Goal: Task Accomplishment & Management: Manage account settings

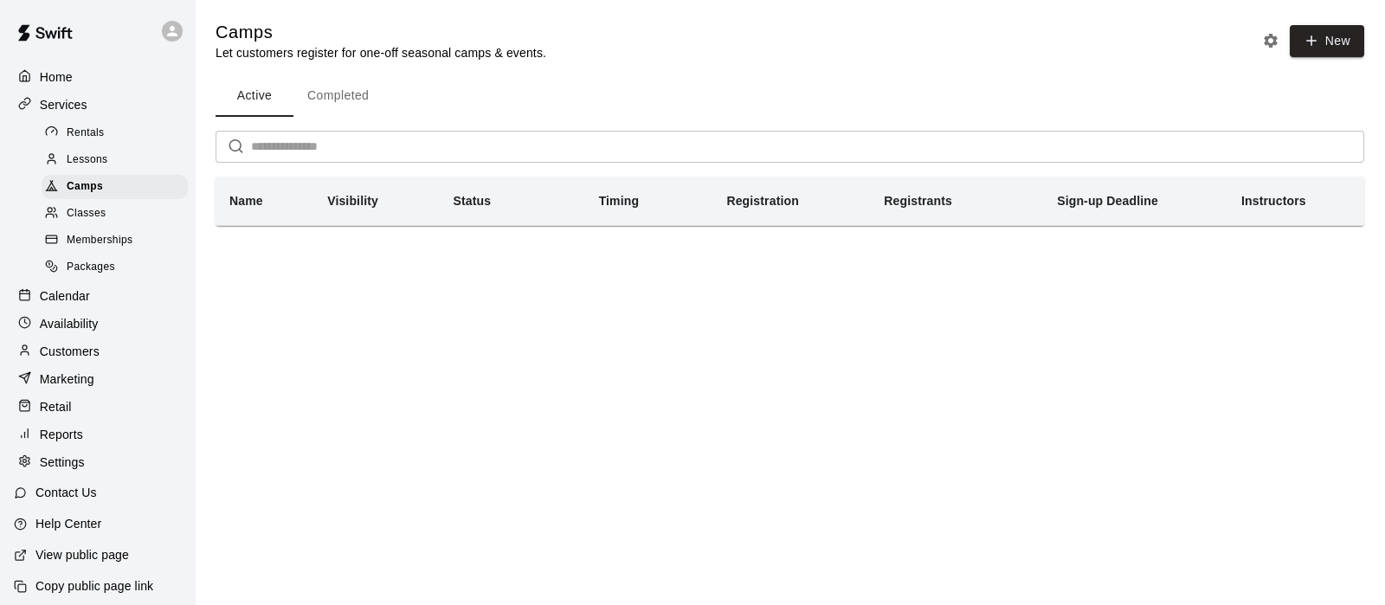
click at [93, 248] on span "Memberships" at bounding box center [100, 240] width 66 height 17
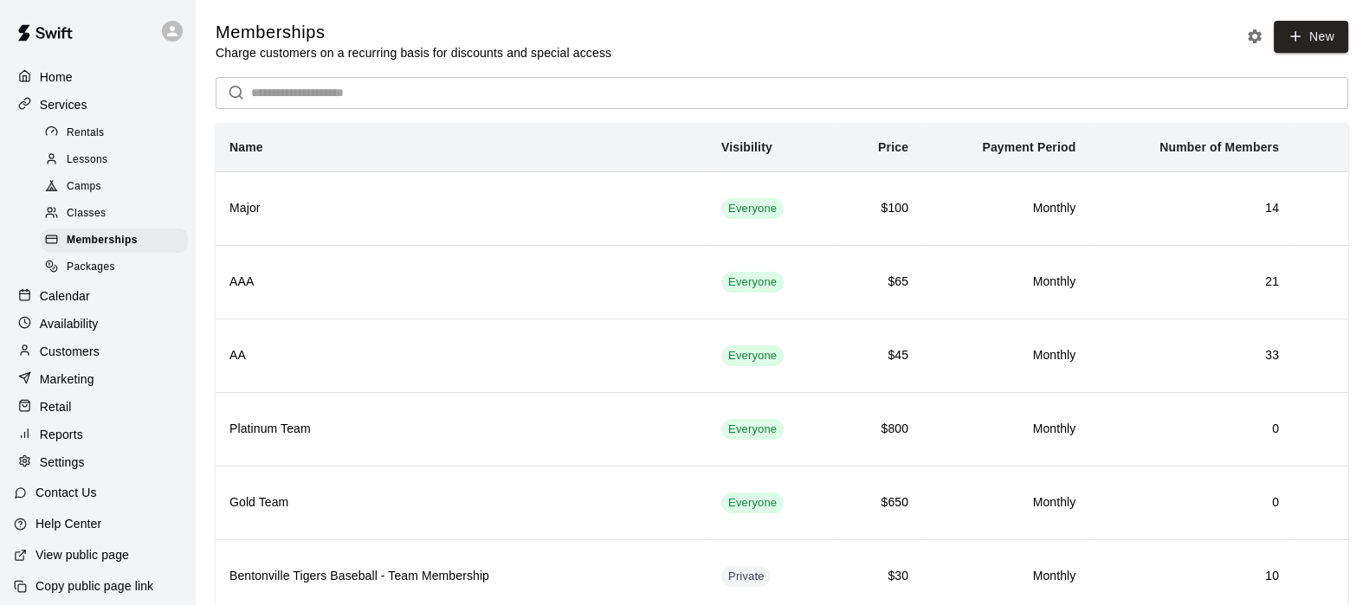
click at [79, 443] on p "Reports" at bounding box center [61, 434] width 43 height 17
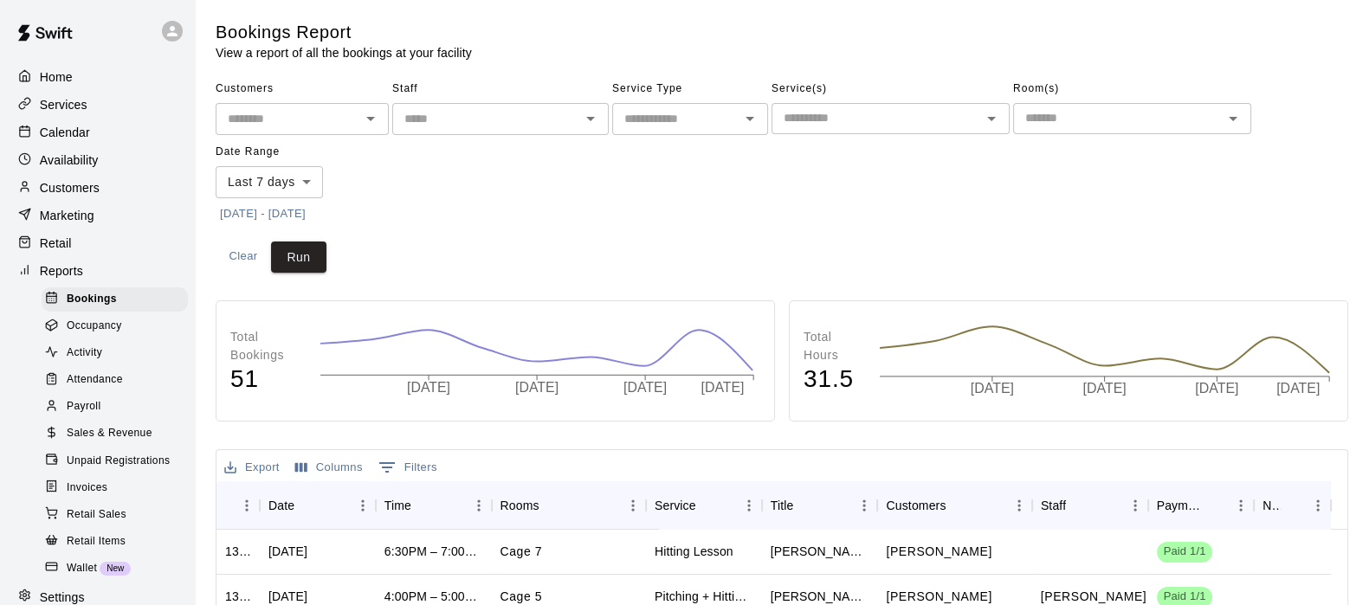
click at [92, 362] on span "Activity" at bounding box center [84, 353] width 35 height 17
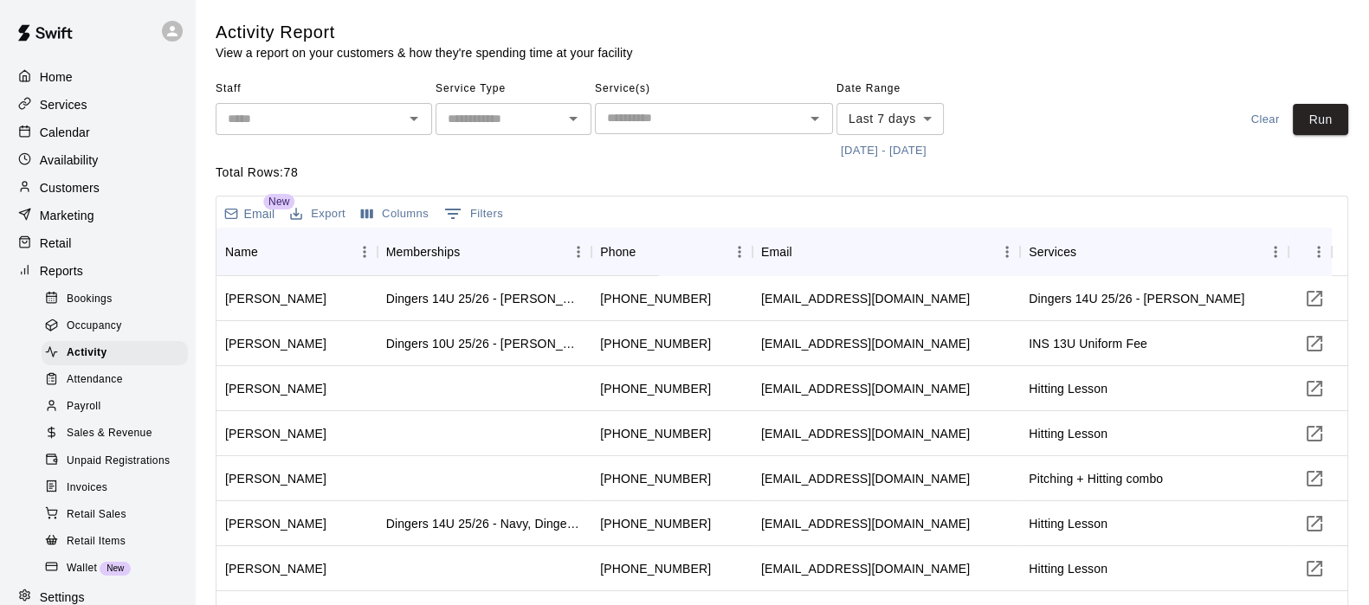
click at [643, 107] on input "text" at bounding box center [699, 118] width 199 height 22
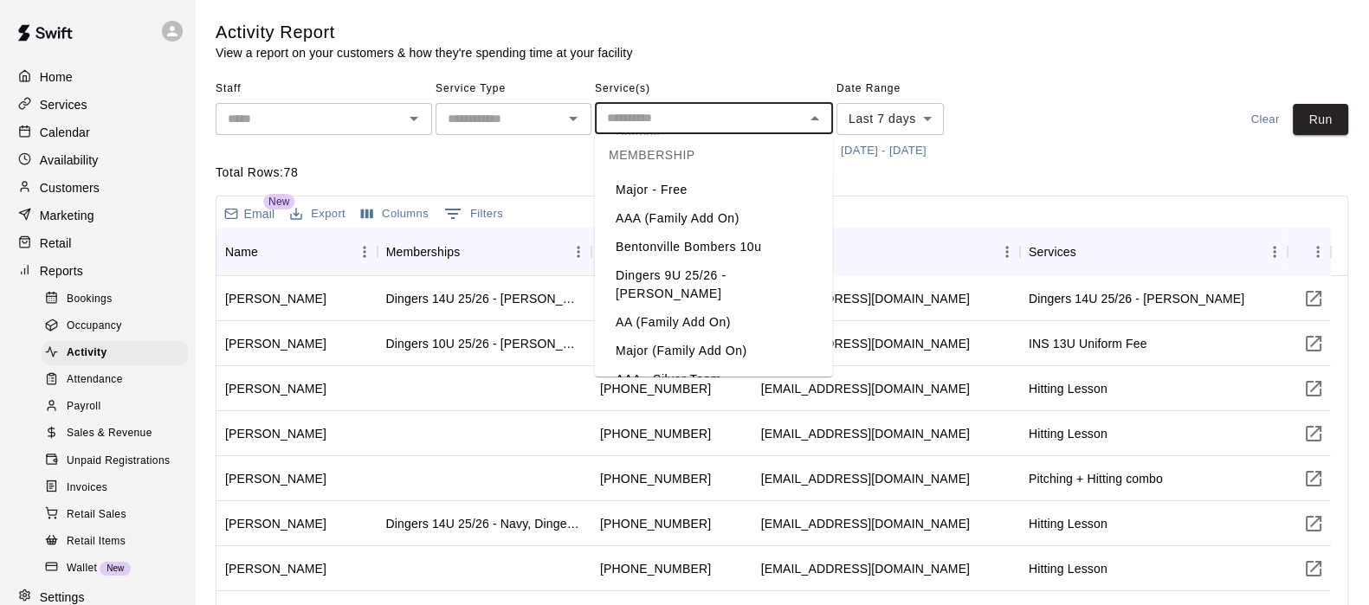
scroll to position [3222, 0]
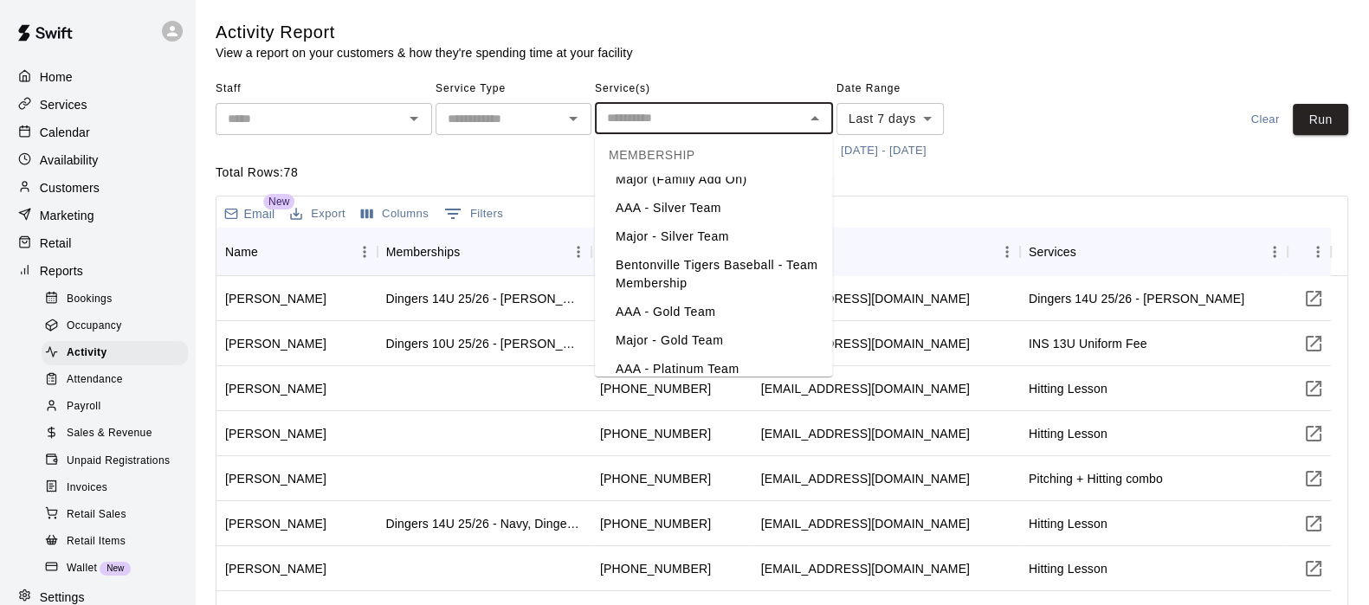
click at [662, 469] on li "Major" at bounding box center [714, 483] width 238 height 29
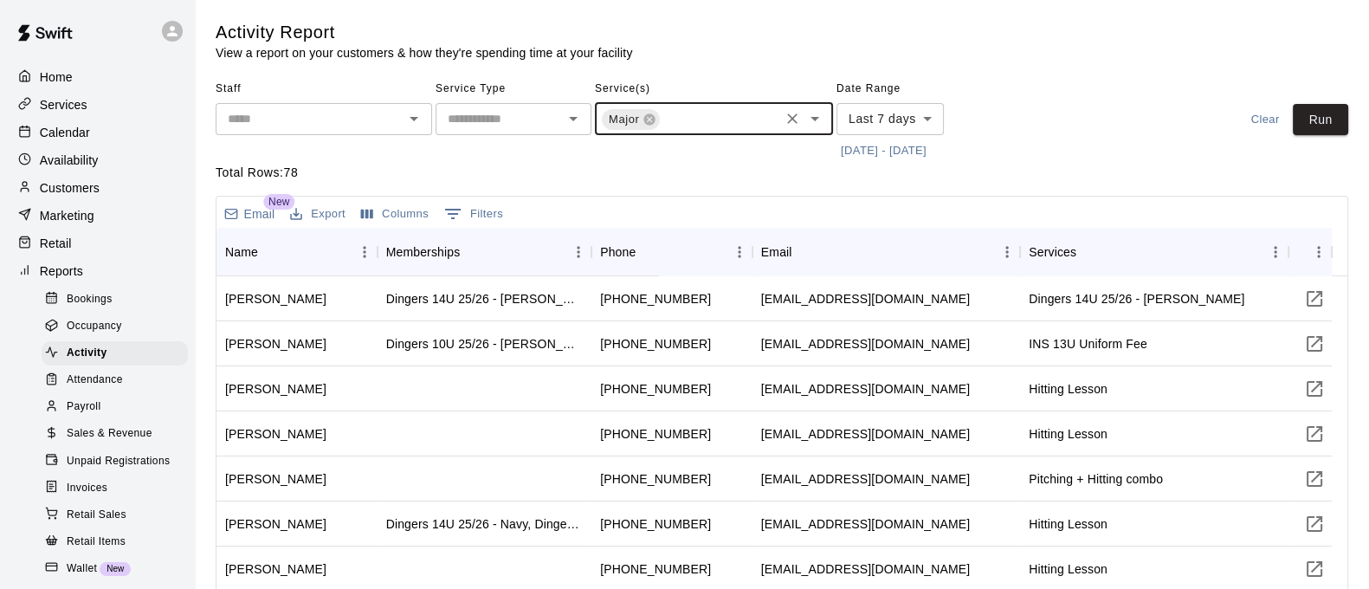
click at [931, 116] on body "Home Services Calendar Availability Customers Marketing Retail Reports Bookings…" at bounding box center [684, 404] width 1369 height 808
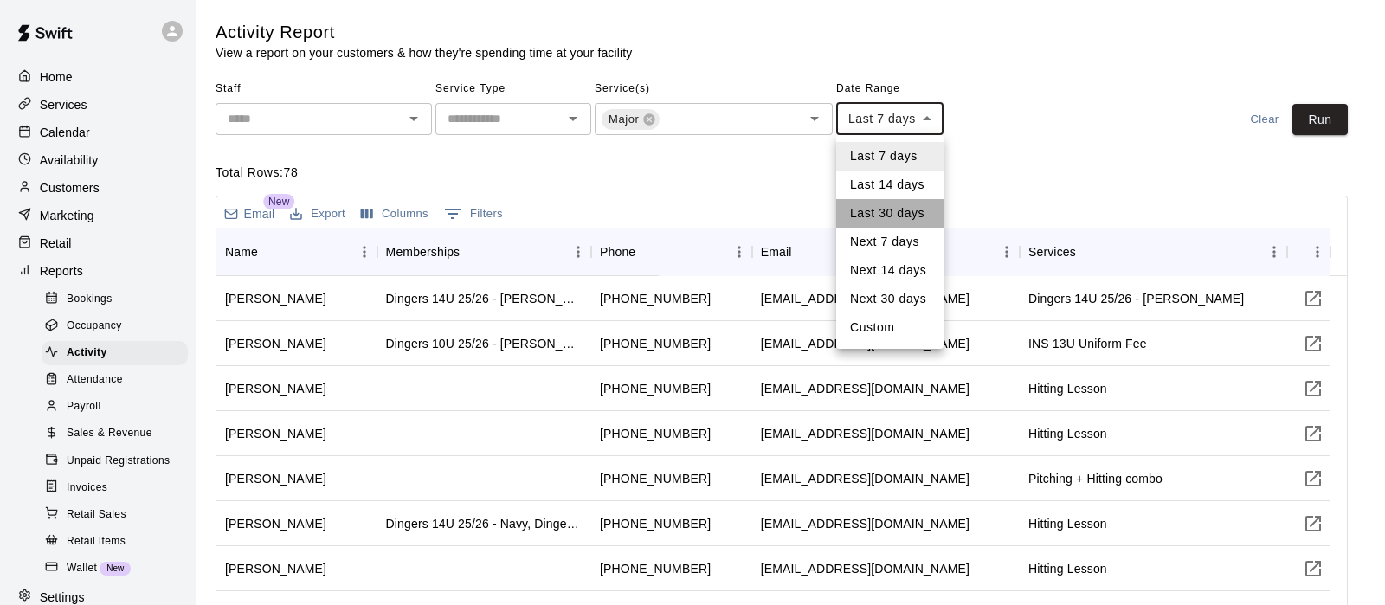
click at [856, 208] on li "Last 30 days" at bounding box center [889, 213] width 107 height 29
type input "*****"
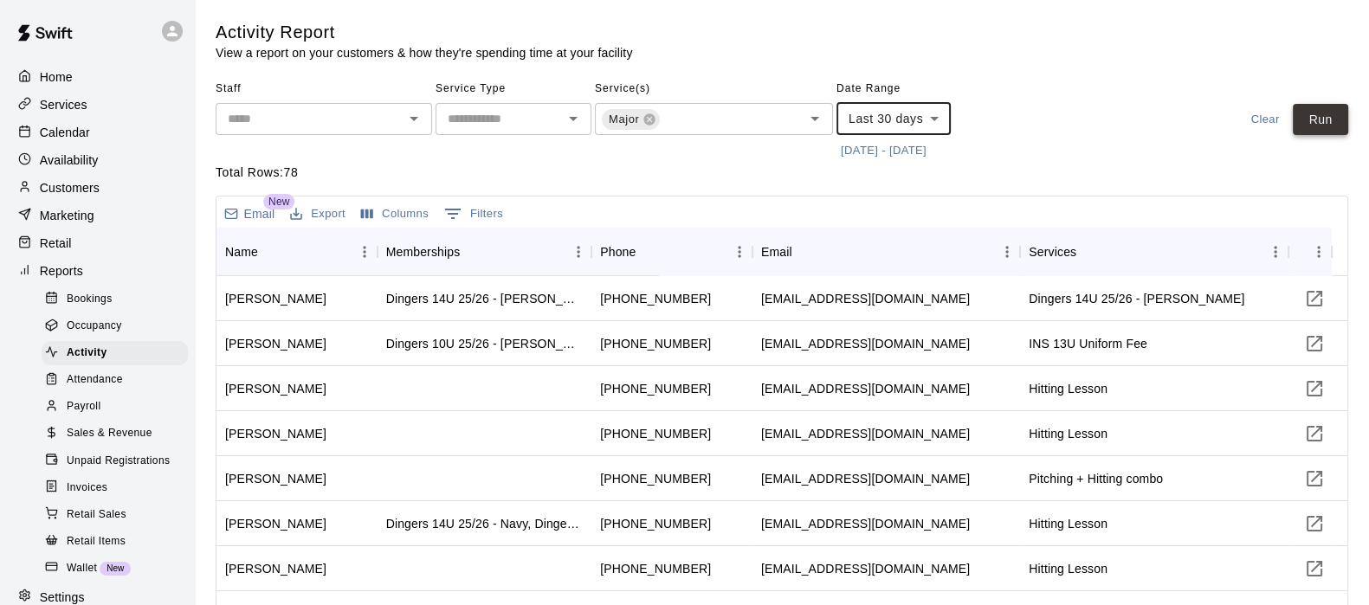
click at [1318, 116] on button "Run" at bounding box center [1319, 120] width 55 height 32
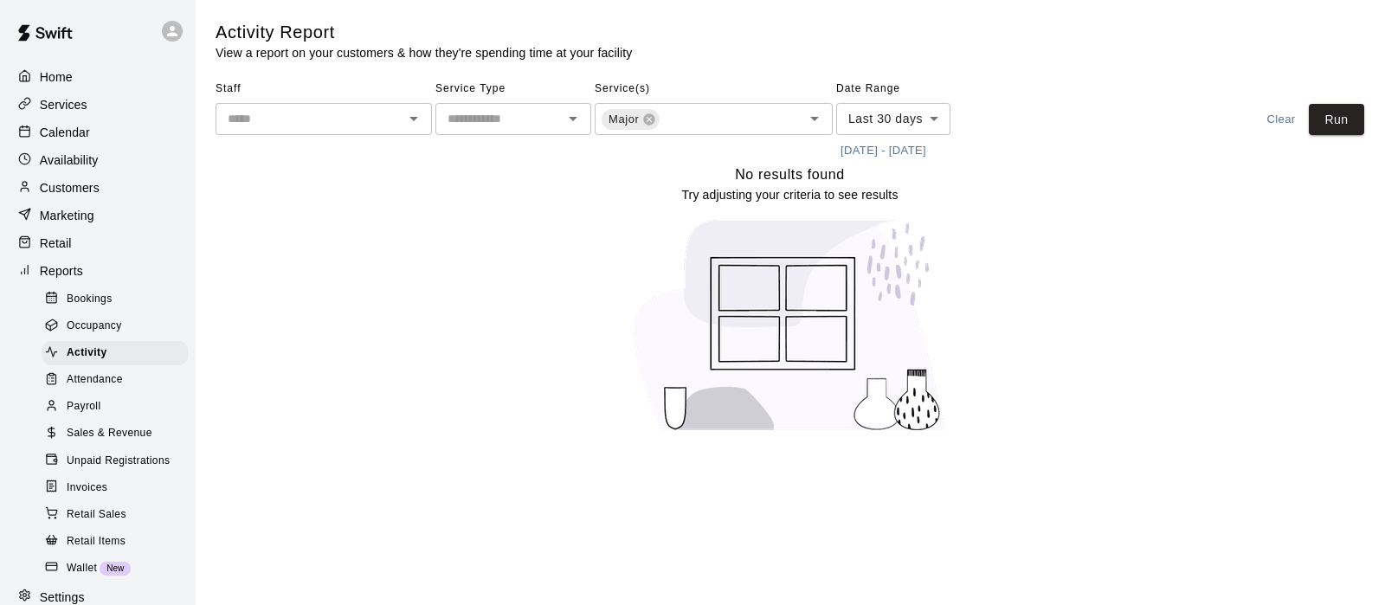
click at [563, 131] on div "​" at bounding box center [513, 119] width 156 height 32
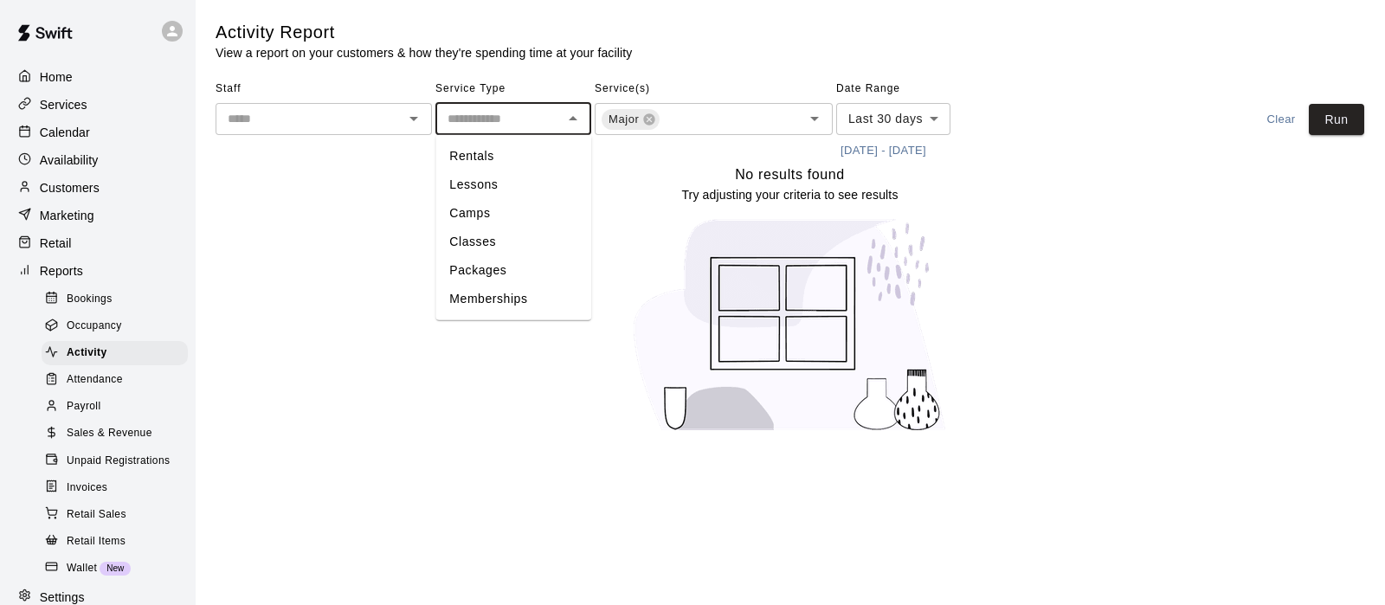
click at [488, 288] on li "Memberships" at bounding box center [513, 299] width 156 height 29
type input "**********"
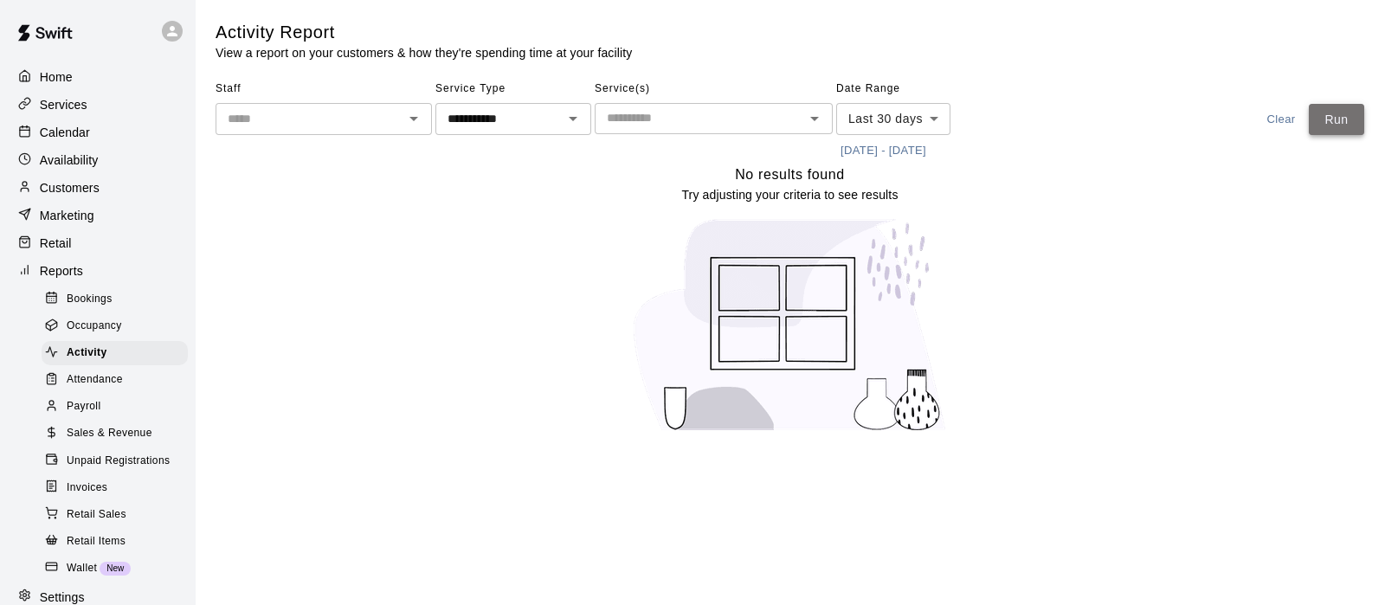
click at [1329, 110] on button "Run" at bounding box center [1336, 120] width 55 height 32
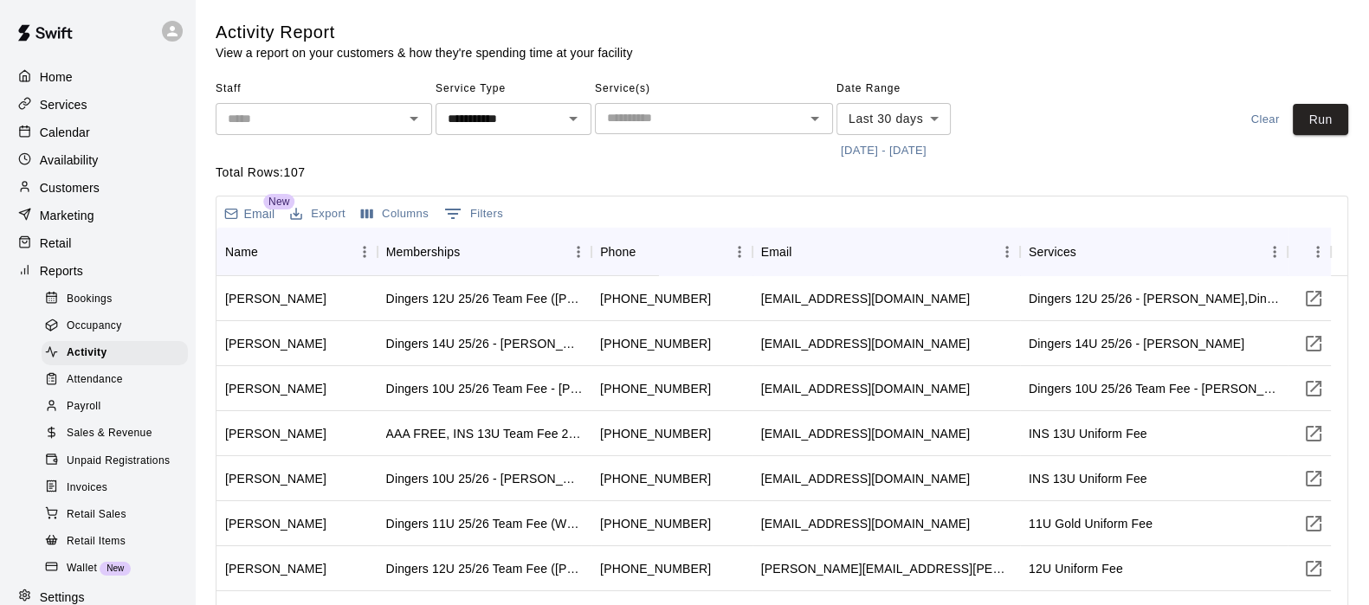
click at [794, 120] on input "text" at bounding box center [699, 118] width 199 height 22
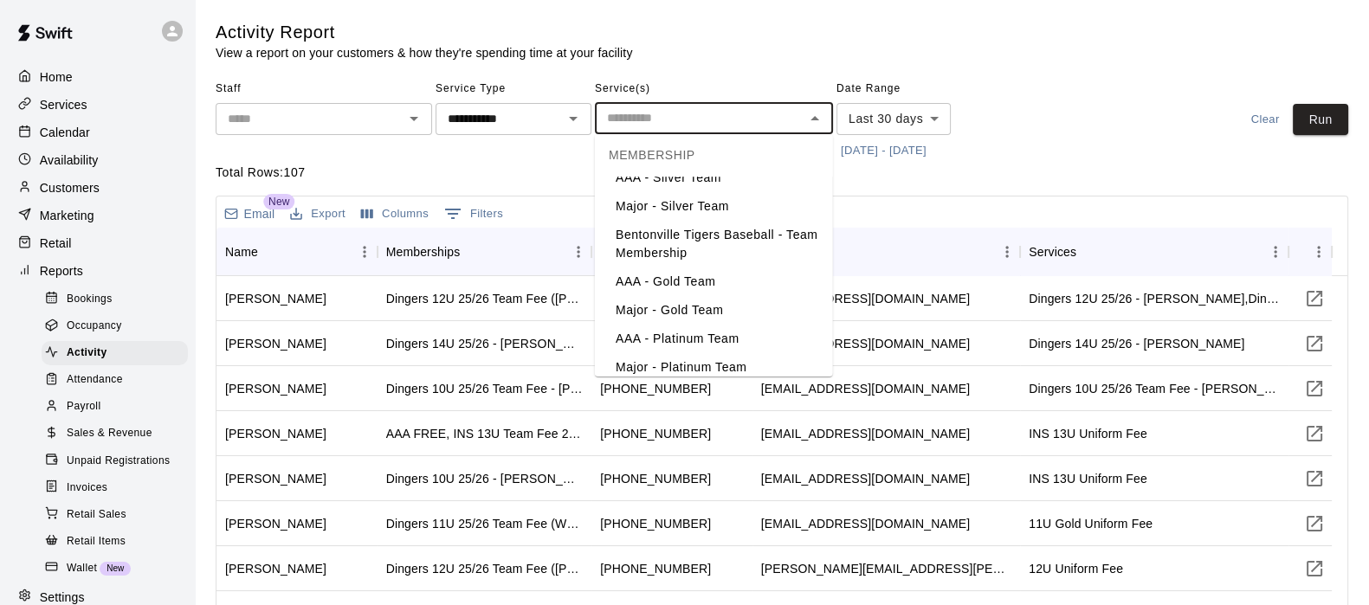
scroll to position [1675, 0]
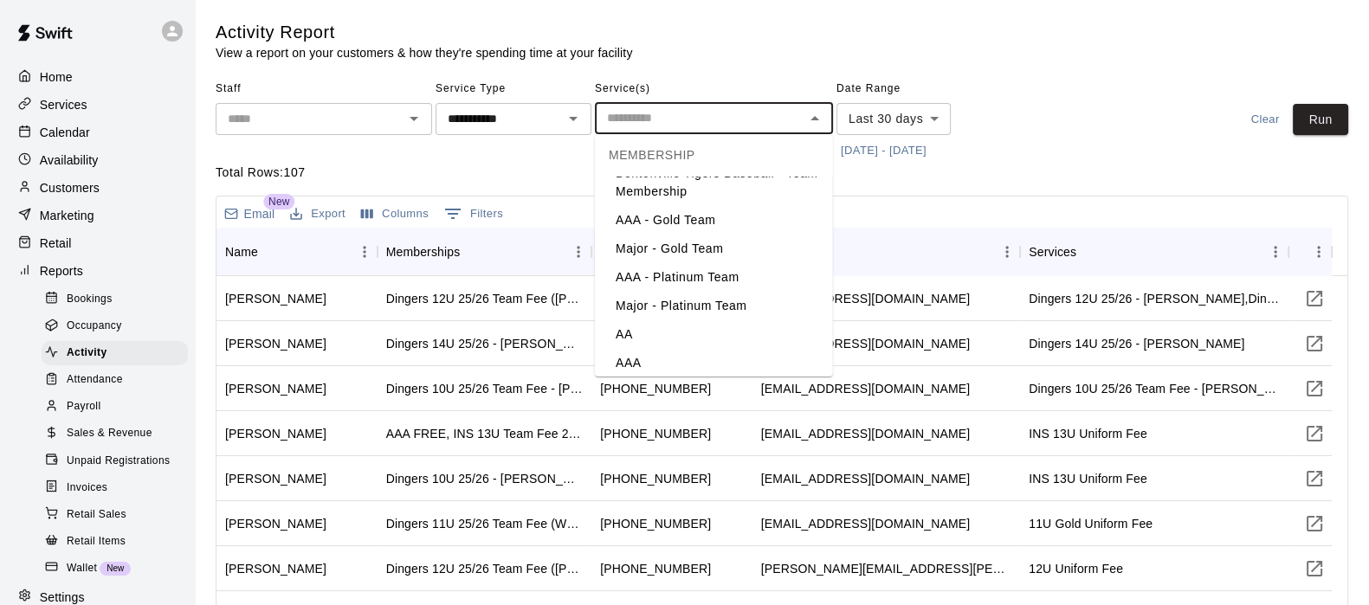
click at [637, 377] on li "Major" at bounding box center [714, 391] width 238 height 29
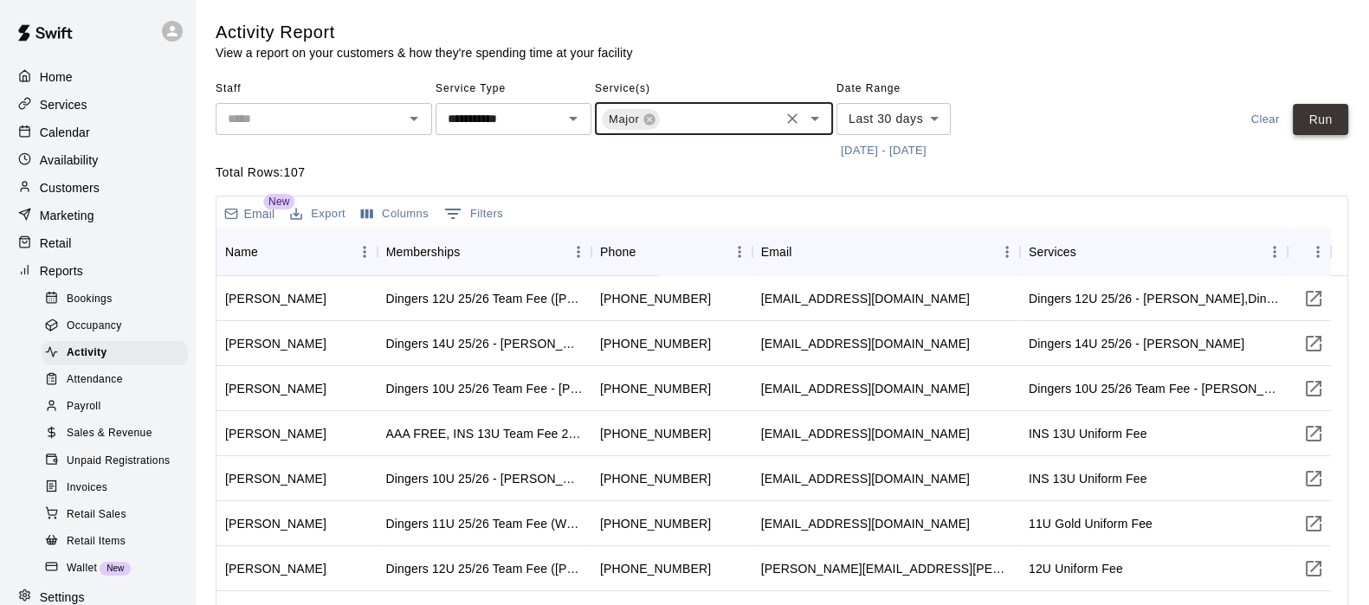
click at [1319, 128] on button "Run" at bounding box center [1319, 120] width 55 height 32
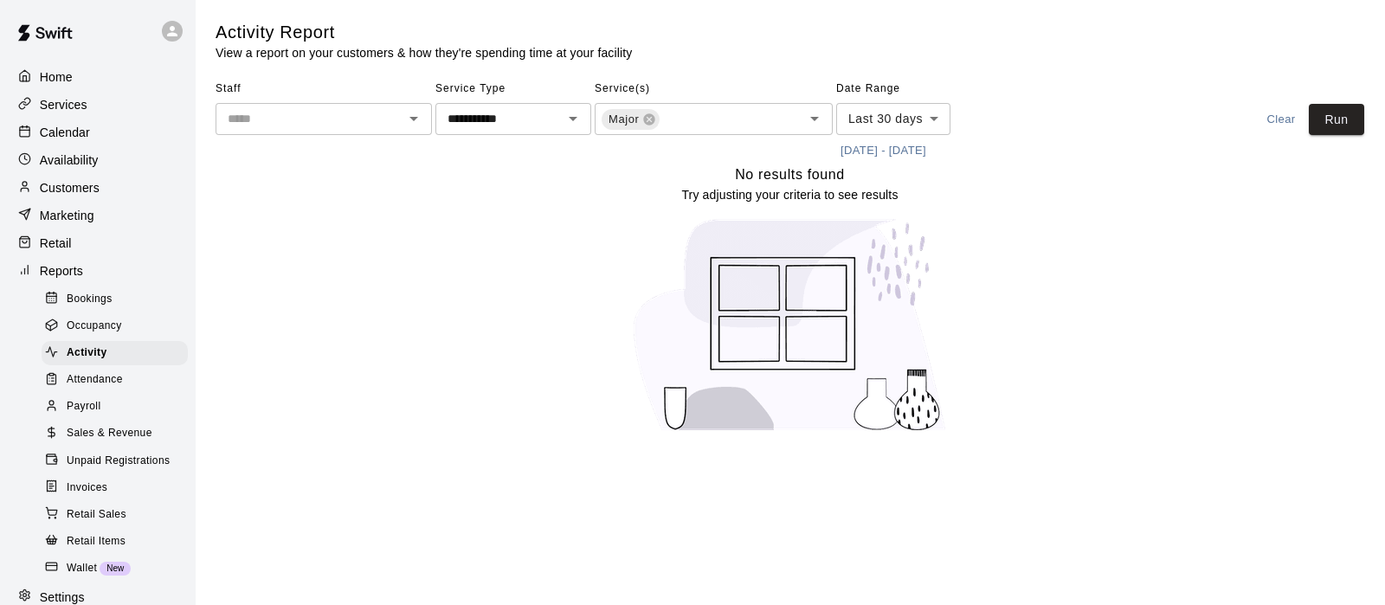
click at [52, 102] on p "Services" at bounding box center [64, 104] width 48 height 17
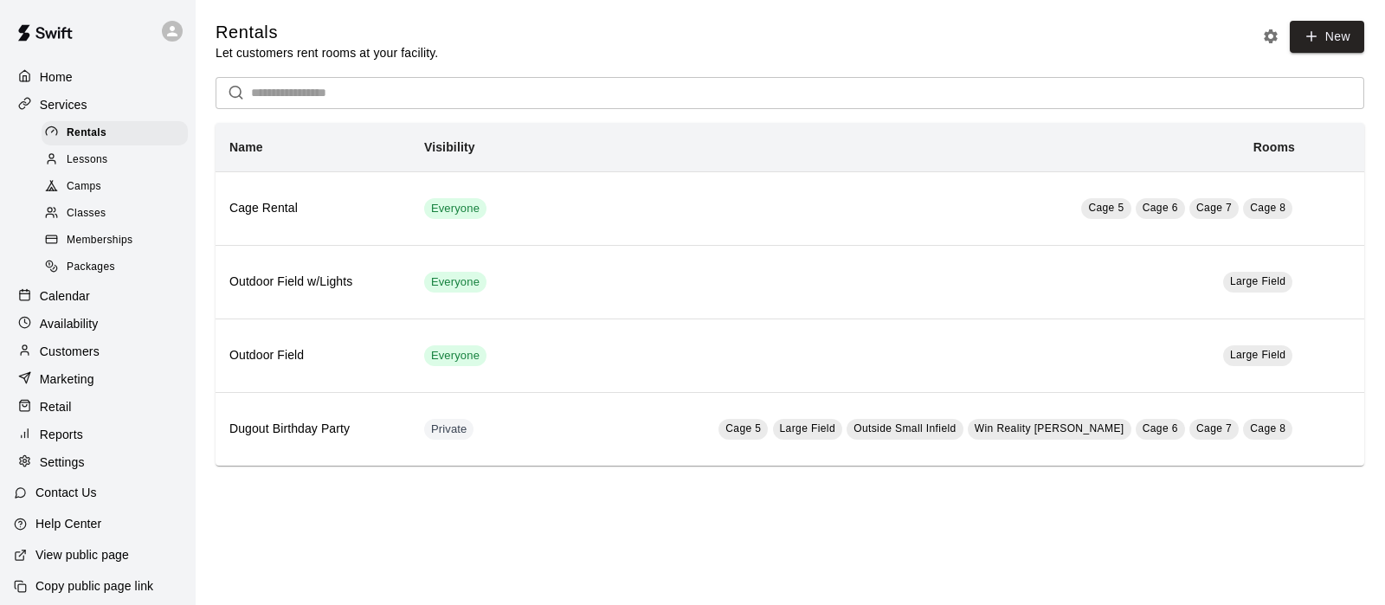
click at [87, 249] on span "Memberships" at bounding box center [100, 240] width 66 height 17
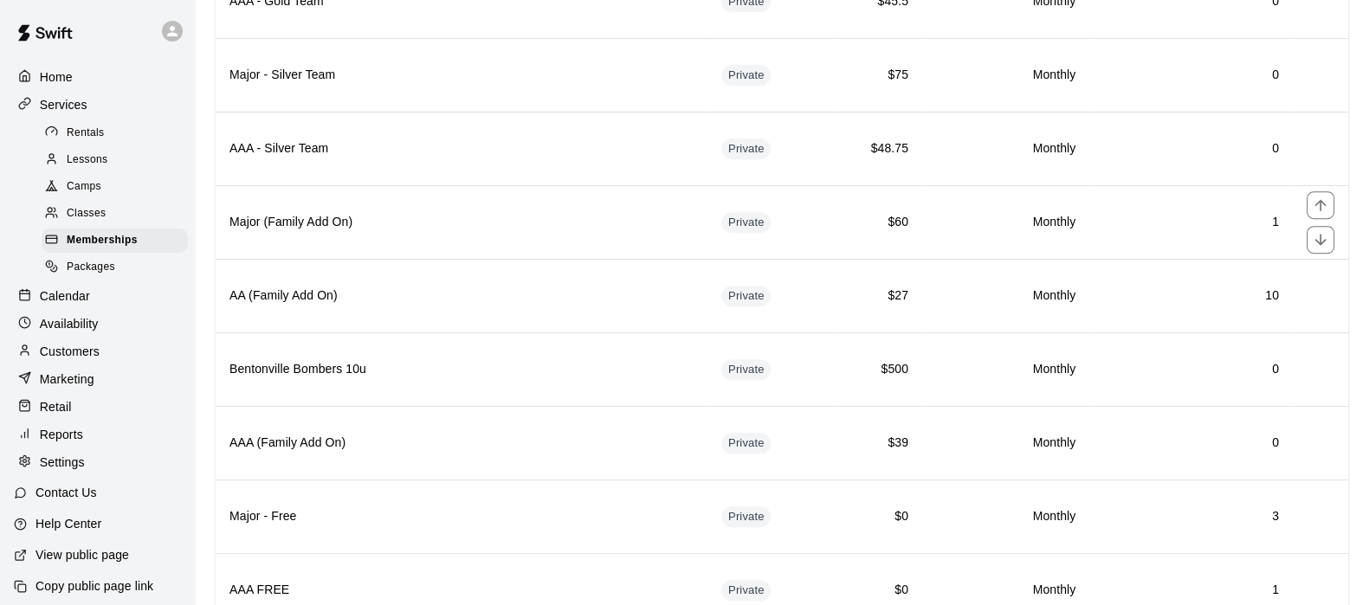
scroll to position [877, 0]
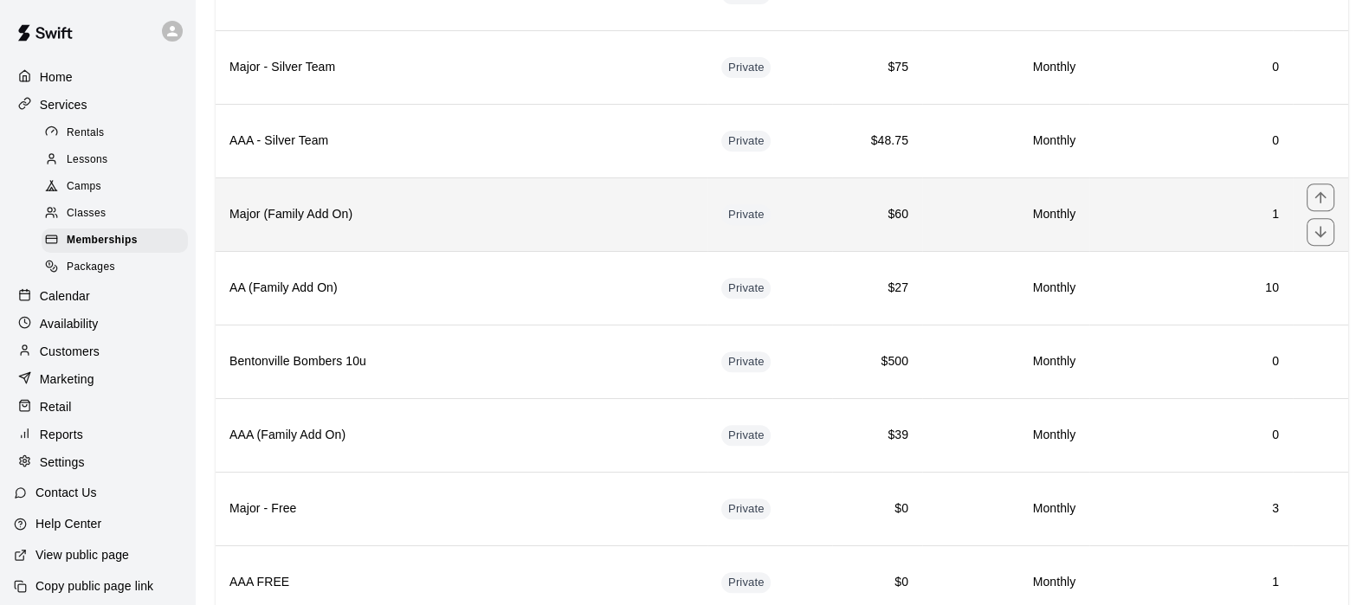
click at [562, 195] on th "Major (Family Add On)" at bounding box center [462, 214] width 492 height 74
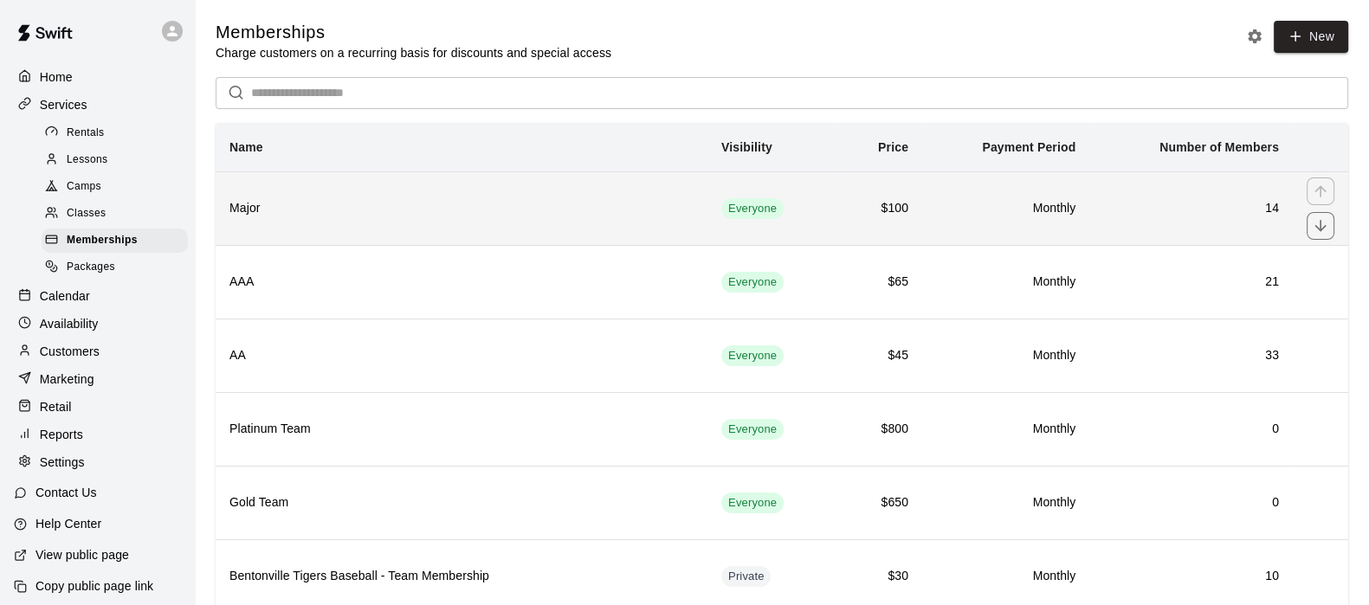
click at [377, 229] on th "Major" at bounding box center [462, 208] width 492 height 74
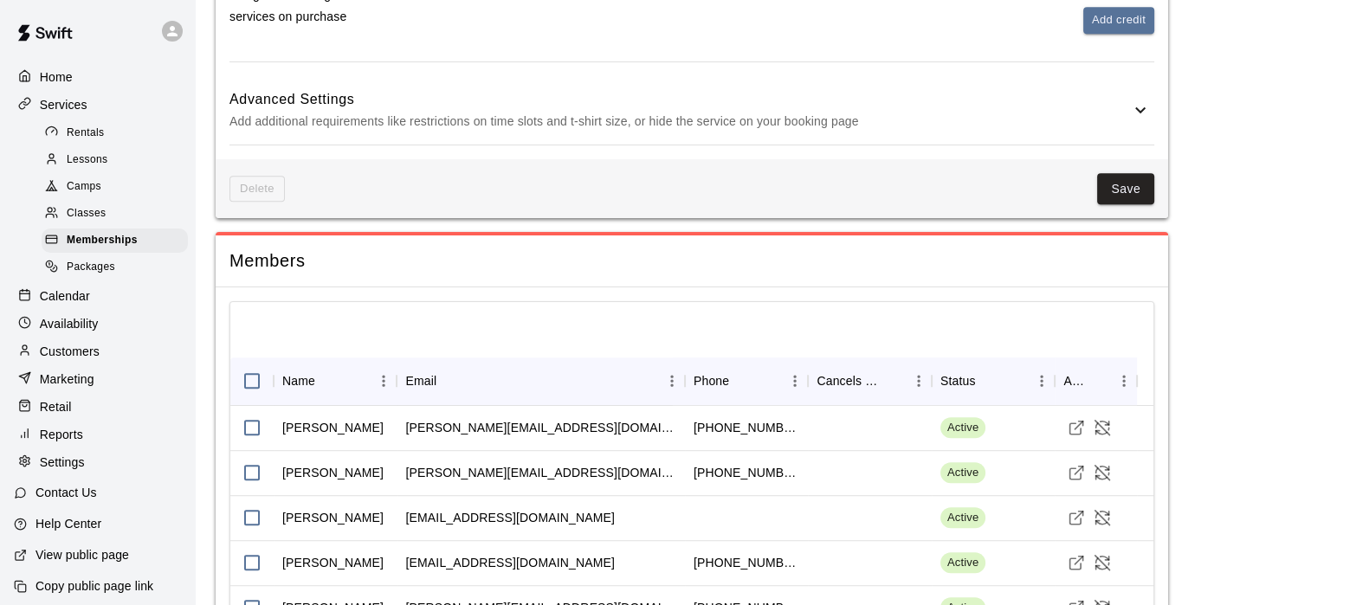
scroll to position [1311, 0]
click at [135, 244] on span "Memberships" at bounding box center [102, 240] width 71 height 17
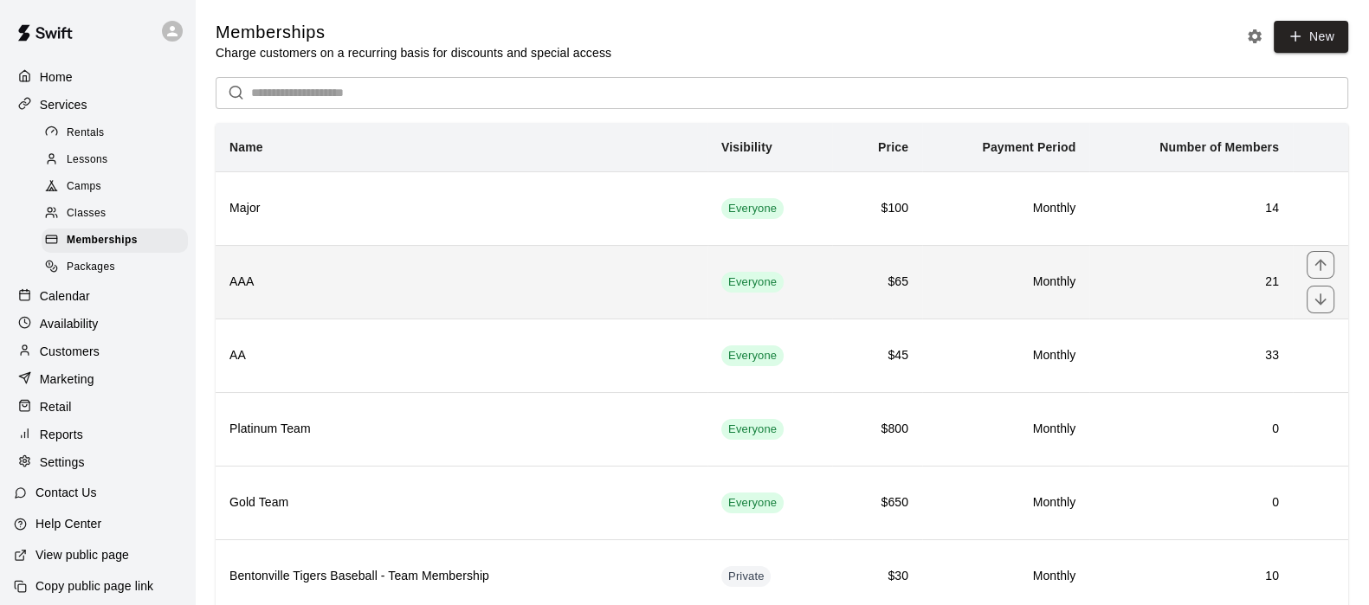
click at [264, 292] on h6 "AAA" at bounding box center [461, 282] width 464 height 19
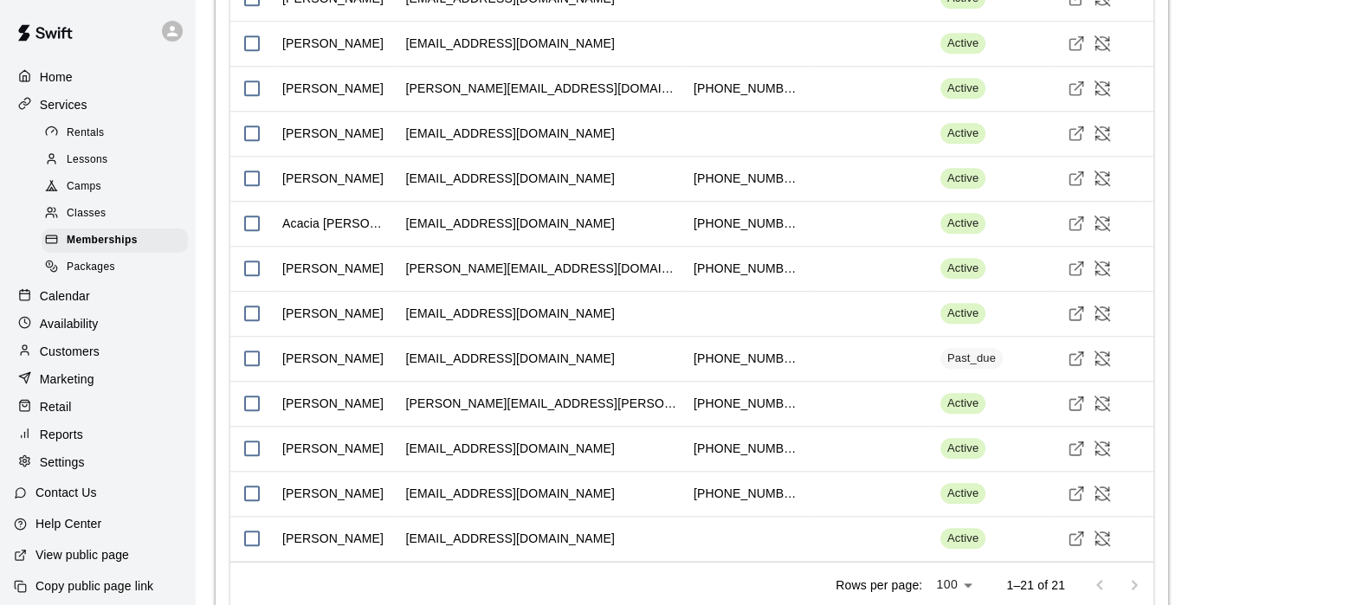
scroll to position [2148, 0]
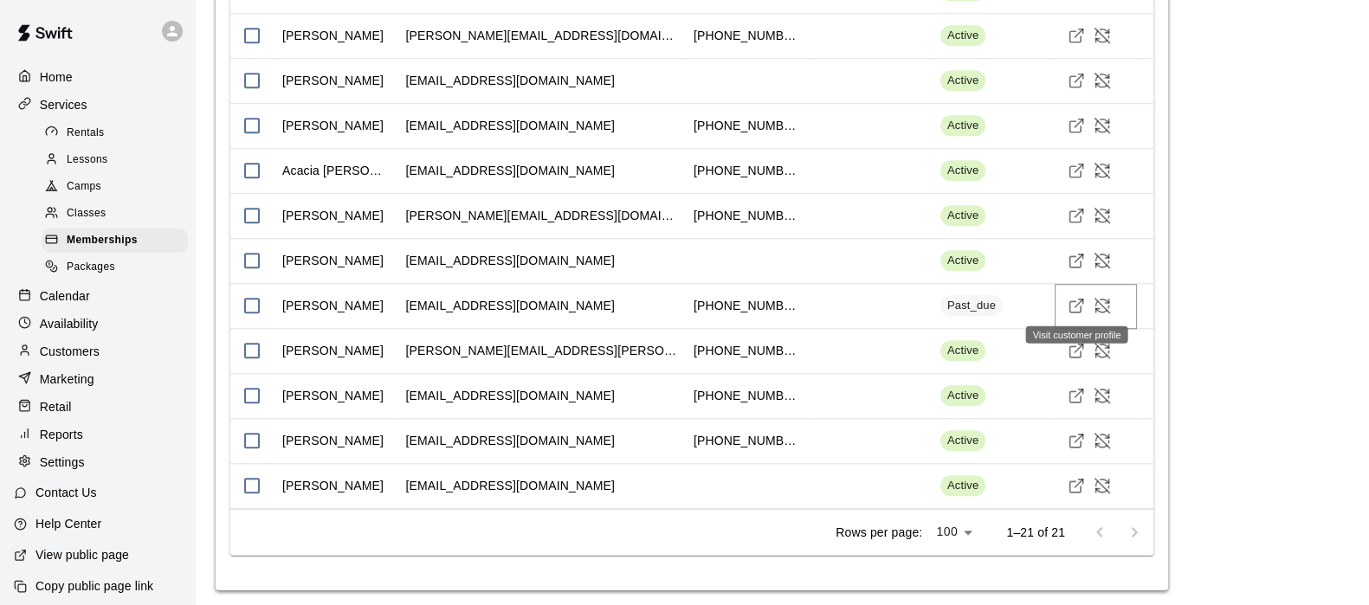
click at [1082, 303] on icon "Visit customer profile" at bounding box center [1075, 305] width 17 height 17
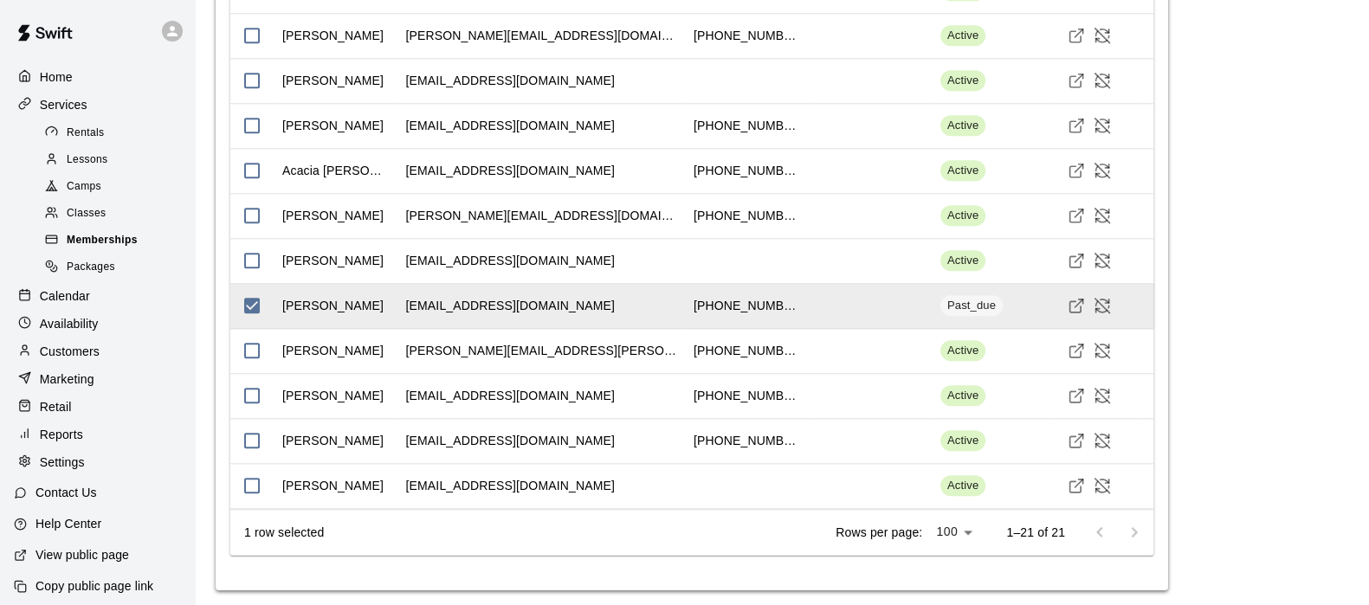
click at [102, 247] on span "Memberships" at bounding box center [102, 240] width 71 height 17
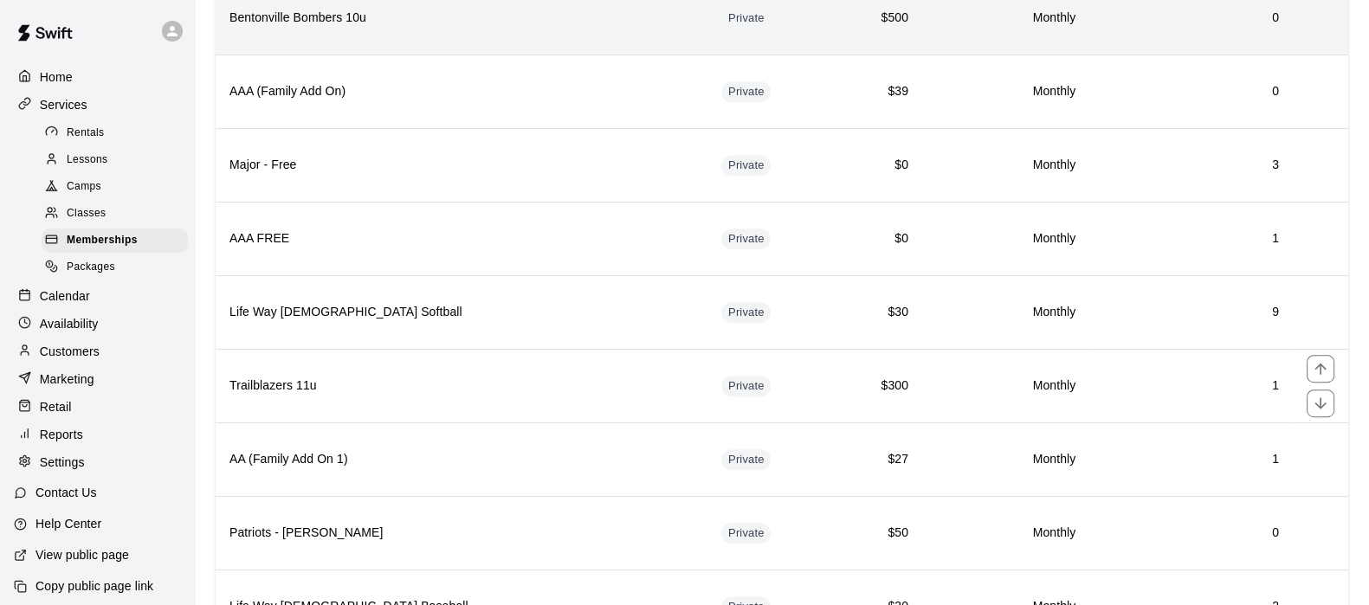
scroll to position [1490, 0]
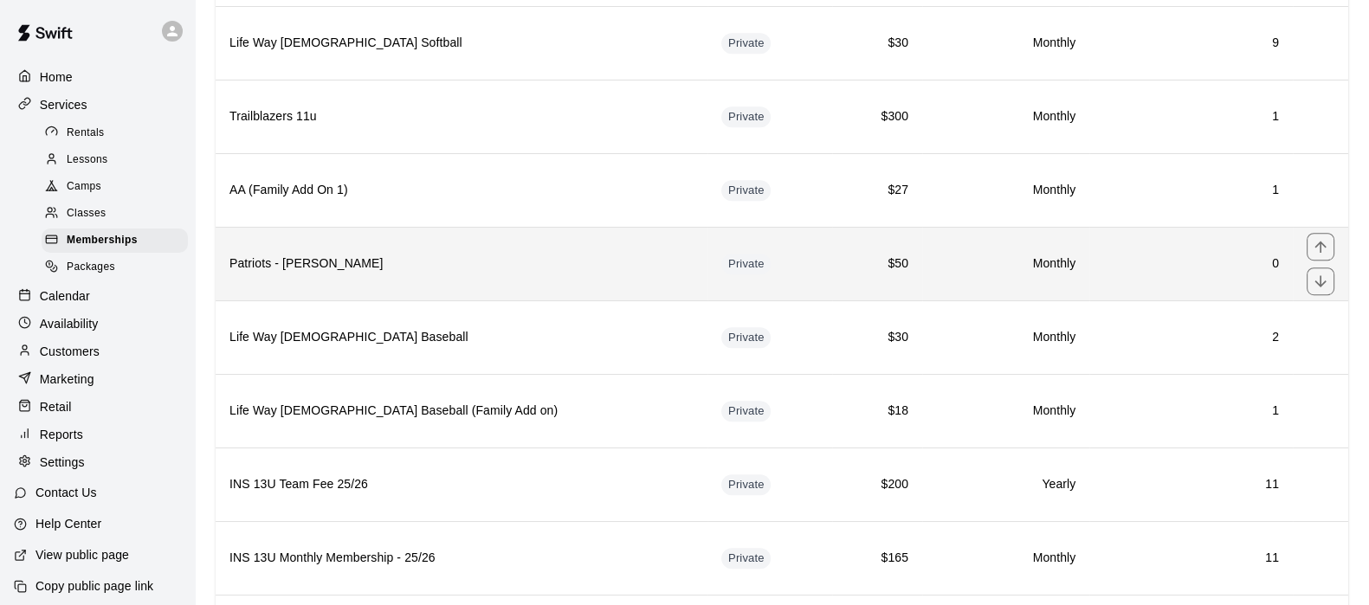
click at [340, 266] on th "Patriots - Austin Click" at bounding box center [462, 264] width 492 height 74
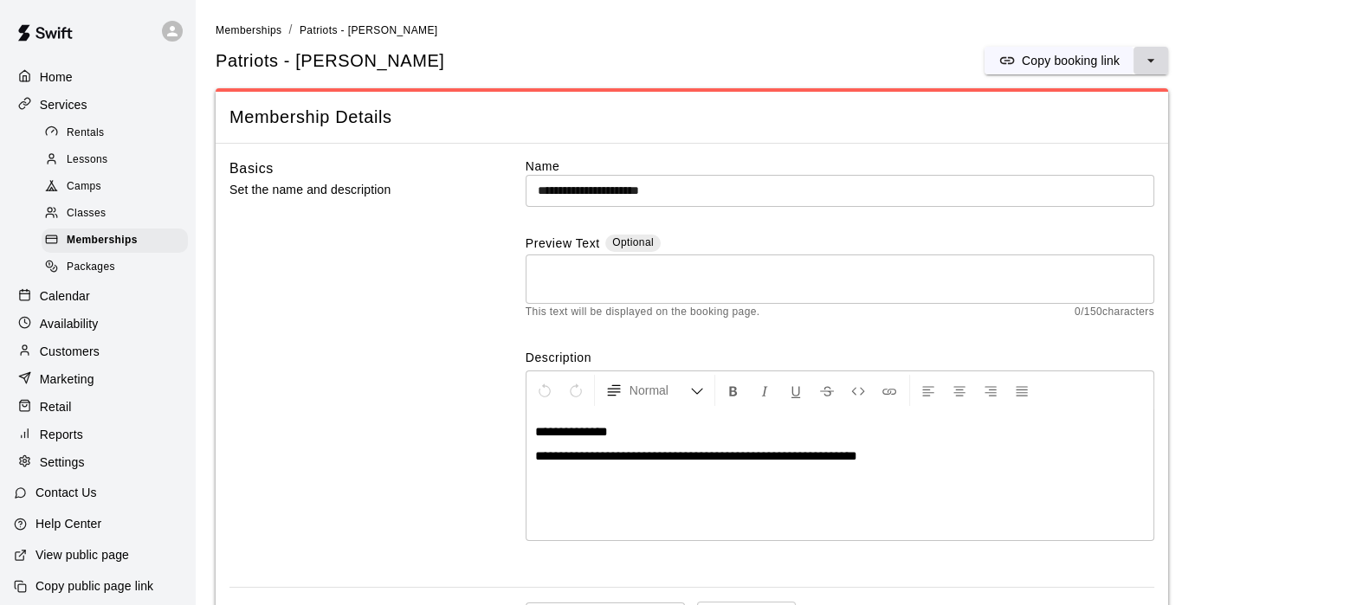
click at [1154, 59] on icon "select merge strategy" at bounding box center [1150, 60] width 17 height 17
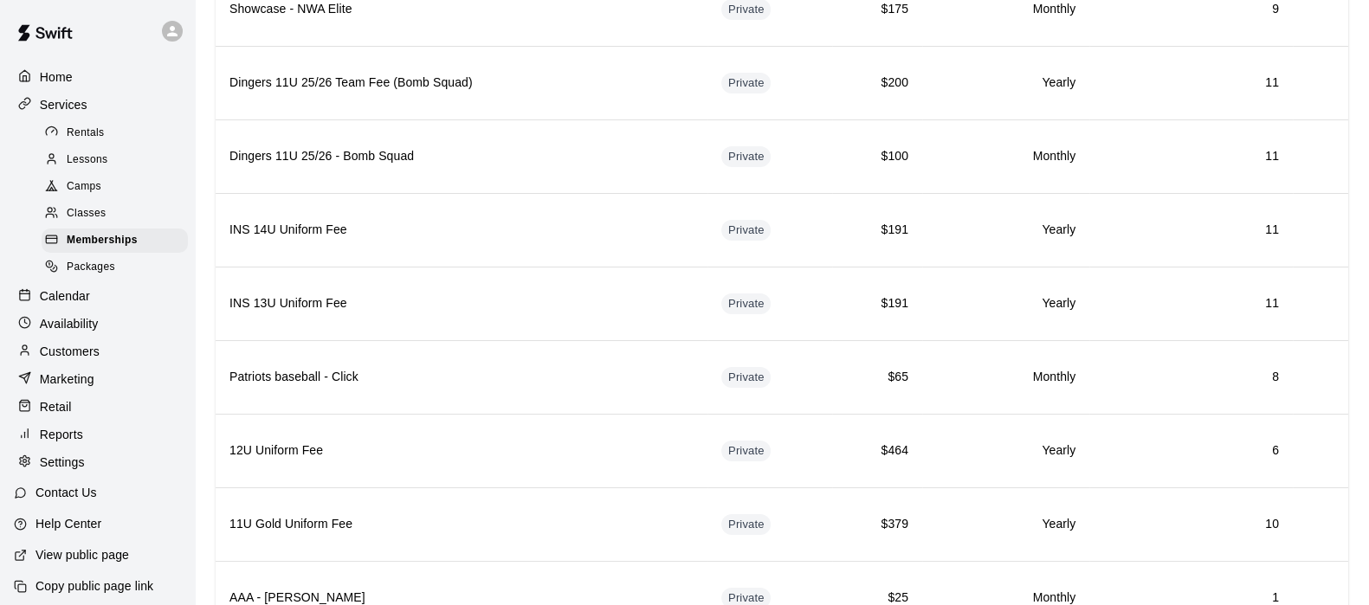
scroll to position [3584, 0]
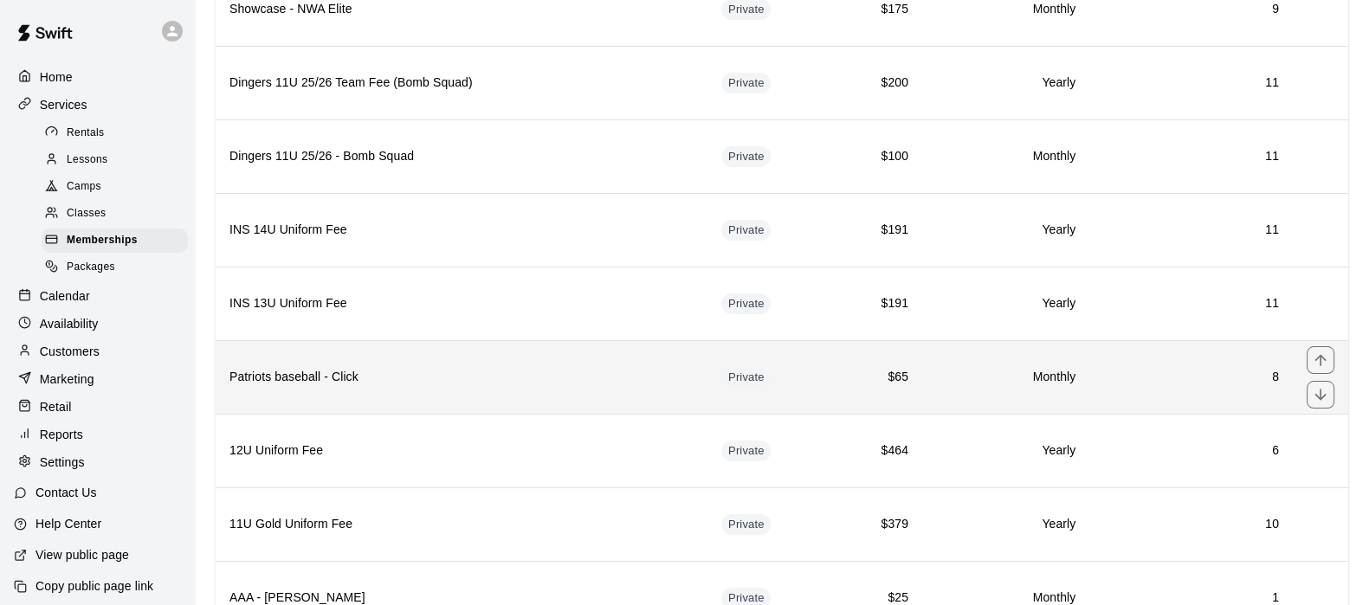
click at [424, 340] on th "Patriots baseball - Click" at bounding box center [462, 377] width 492 height 74
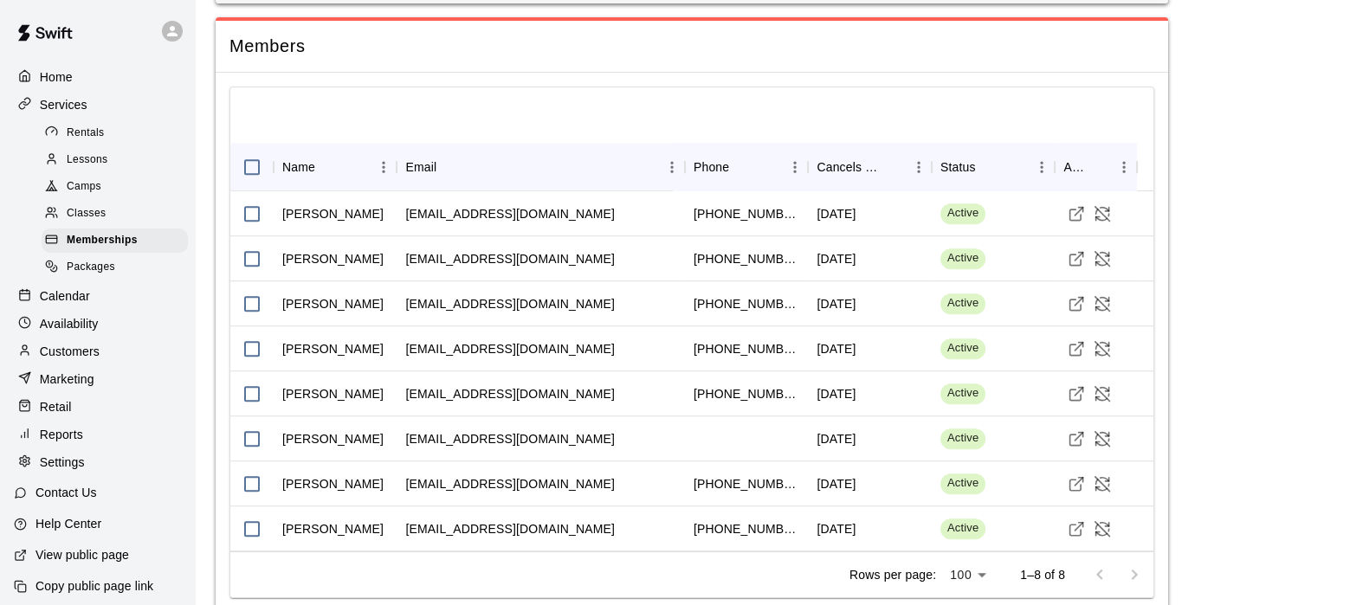
scroll to position [1285, 0]
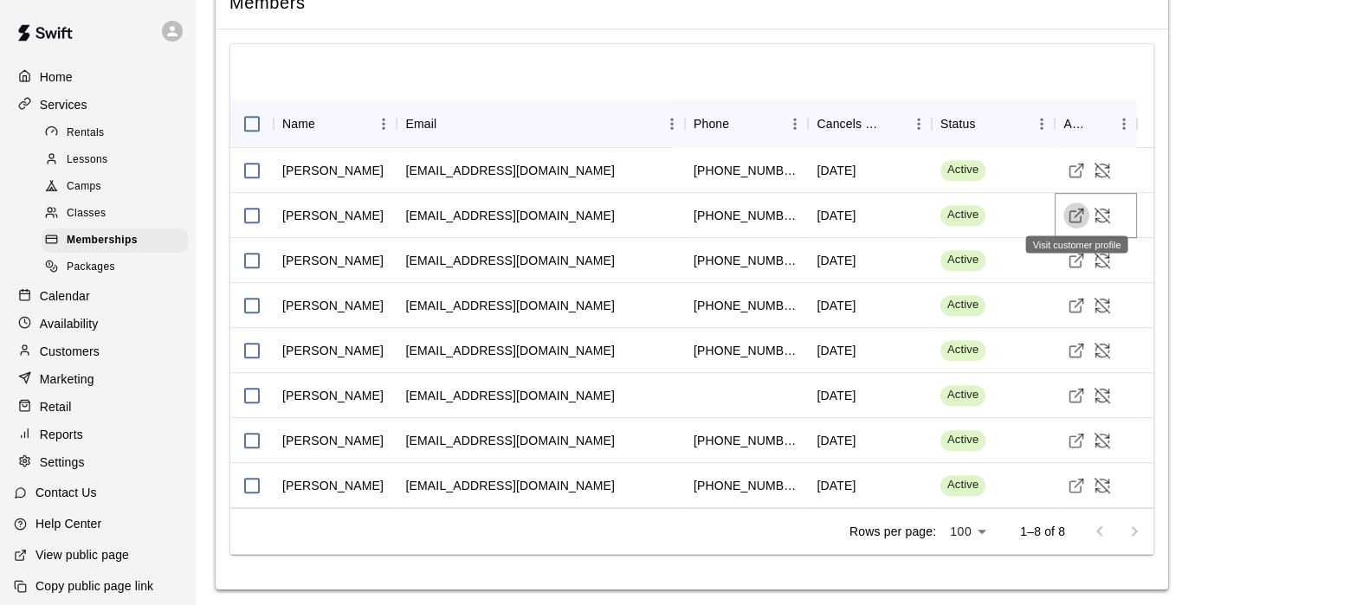
click at [1078, 209] on line "Visit customer profile" at bounding box center [1079, 213] width 8 height 8
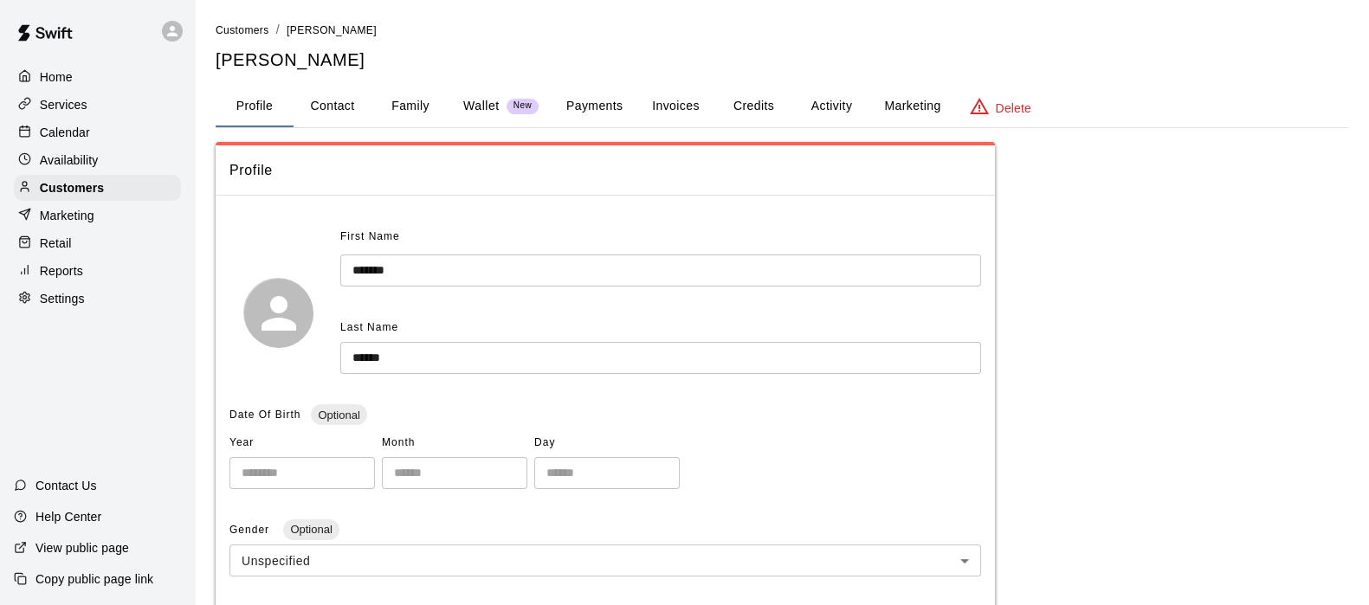
click at [402, 104] on button "Family" at bounding box center [410, 107] width 78 height 42
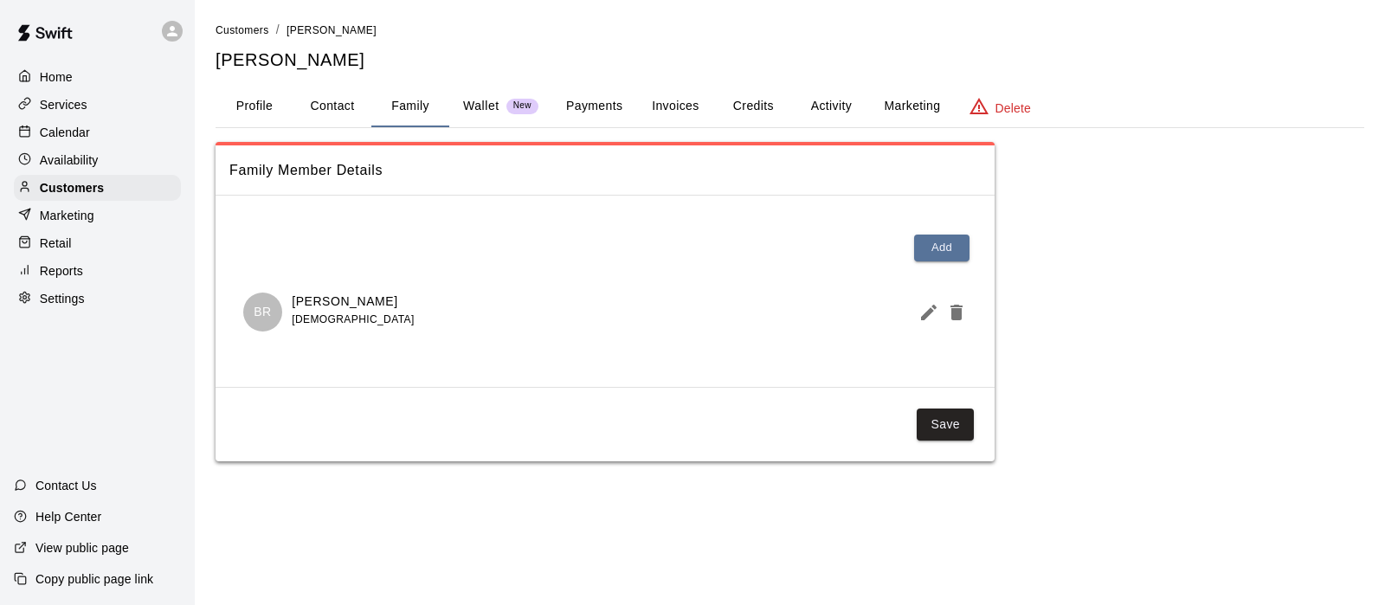
click at [592, 97] on button "Payments" at bounding box center [594, 107] width 84 height 42
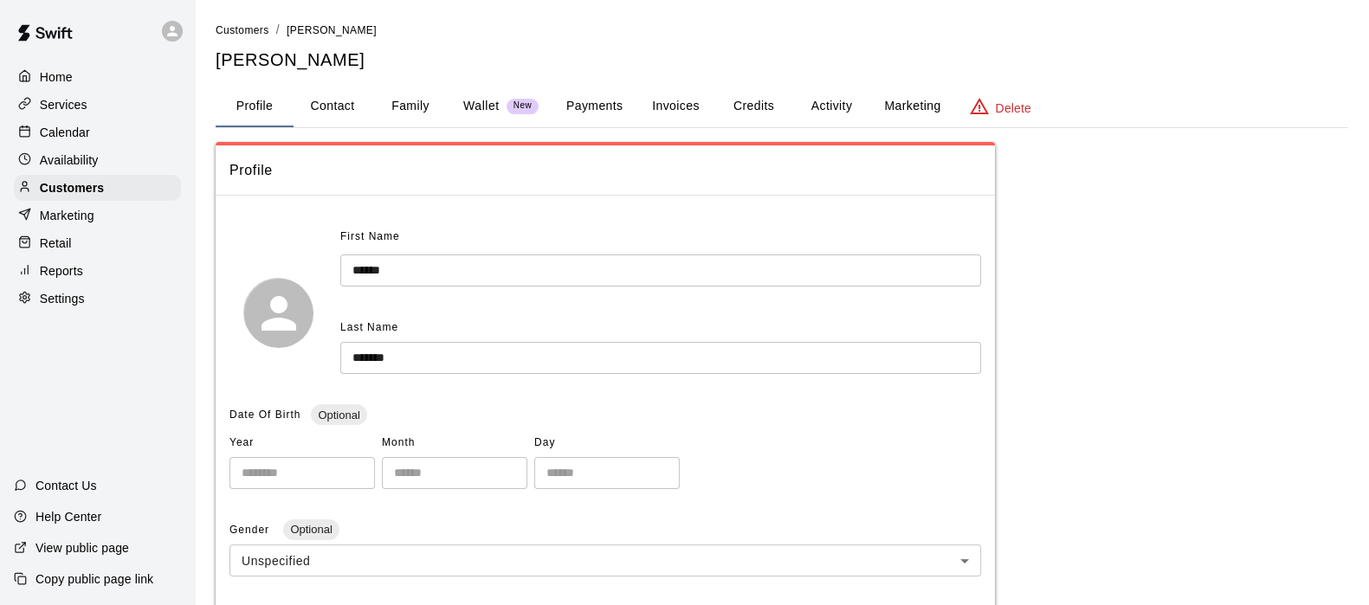
click at [425, 106] on button "Family" at bounding box center [410, 107] width 78 height 42
